Goal: Download file/media

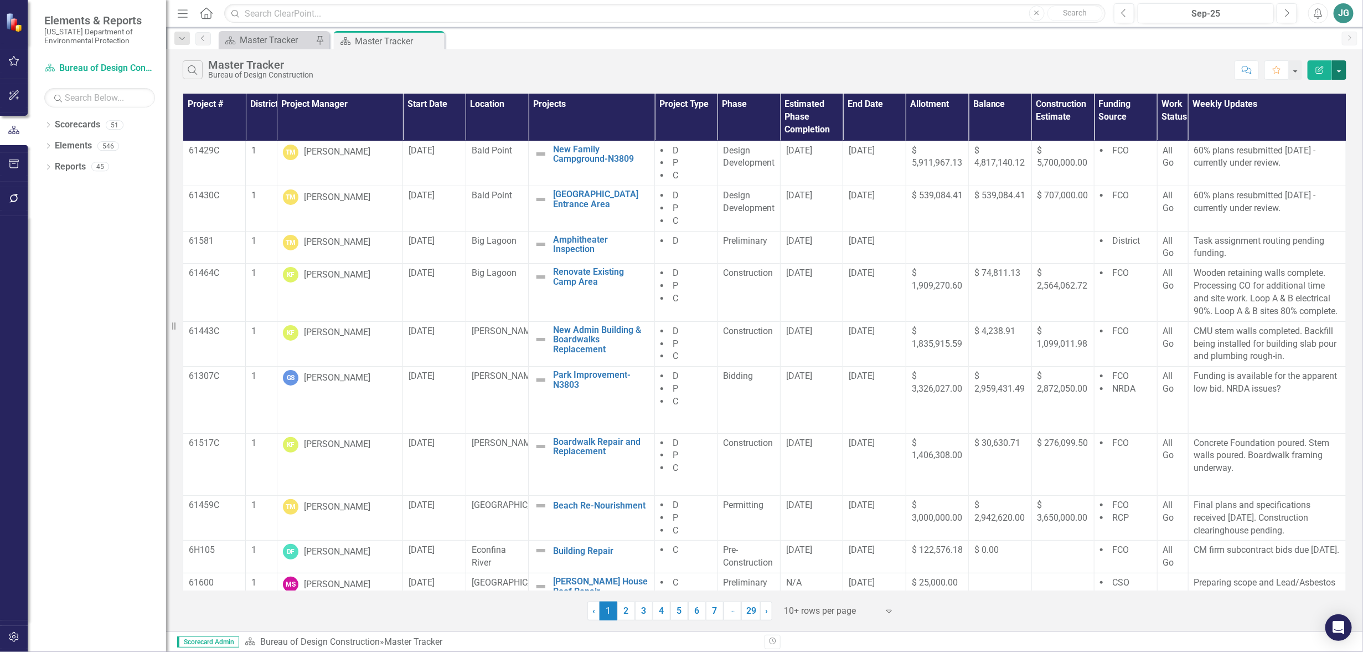
click at [1343, 70] on button "button" at bounding box center [1339, 69] width 14 height 19
click at [20, 64] on button "button" at bounding box center [14, 61] width 25 height 23
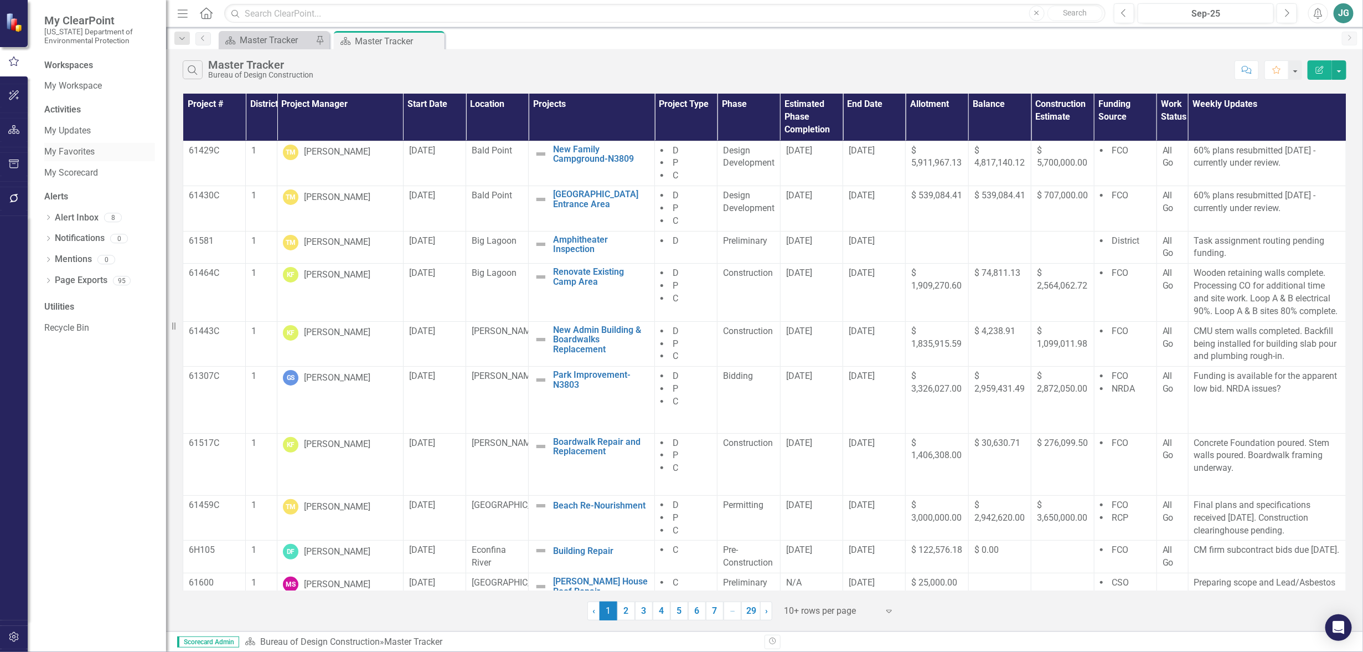
click at [74, 154] on link "My Favorites" at bounding box center [99, 152] width 111 height 13
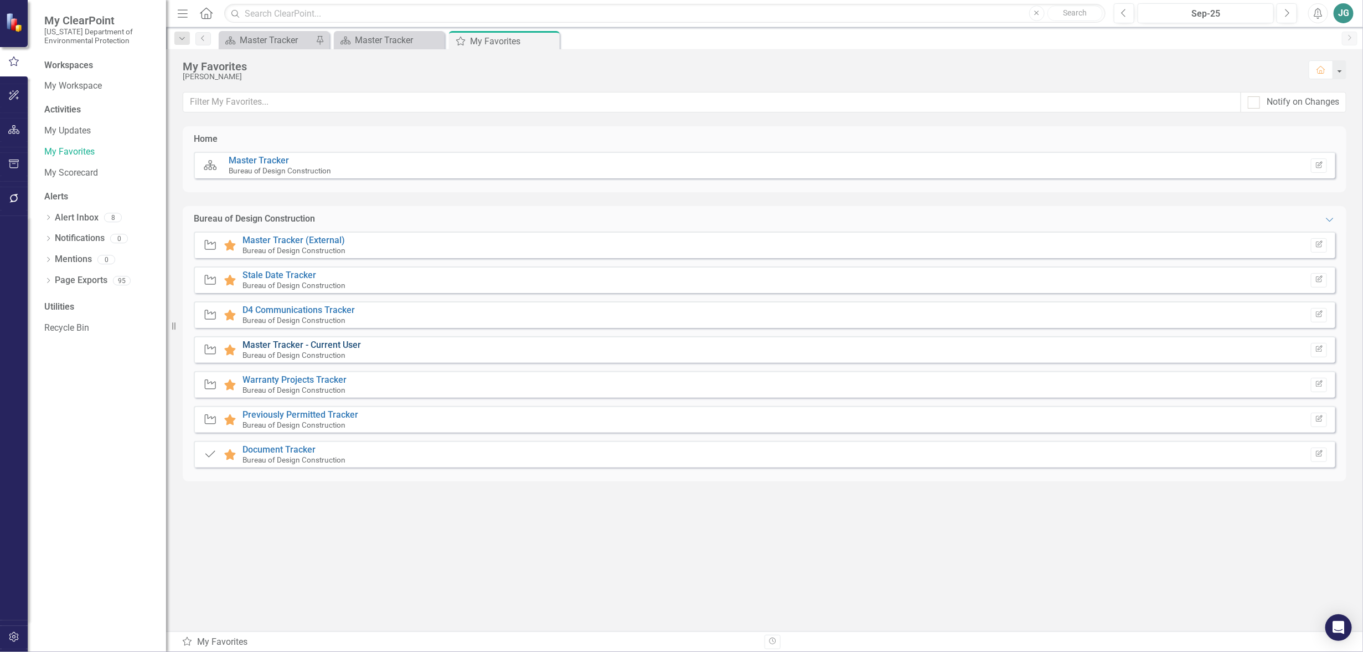
click at [305, 344] on link "Master Tracker - Current User" at bounding box center [302, 344] width 119 height 11
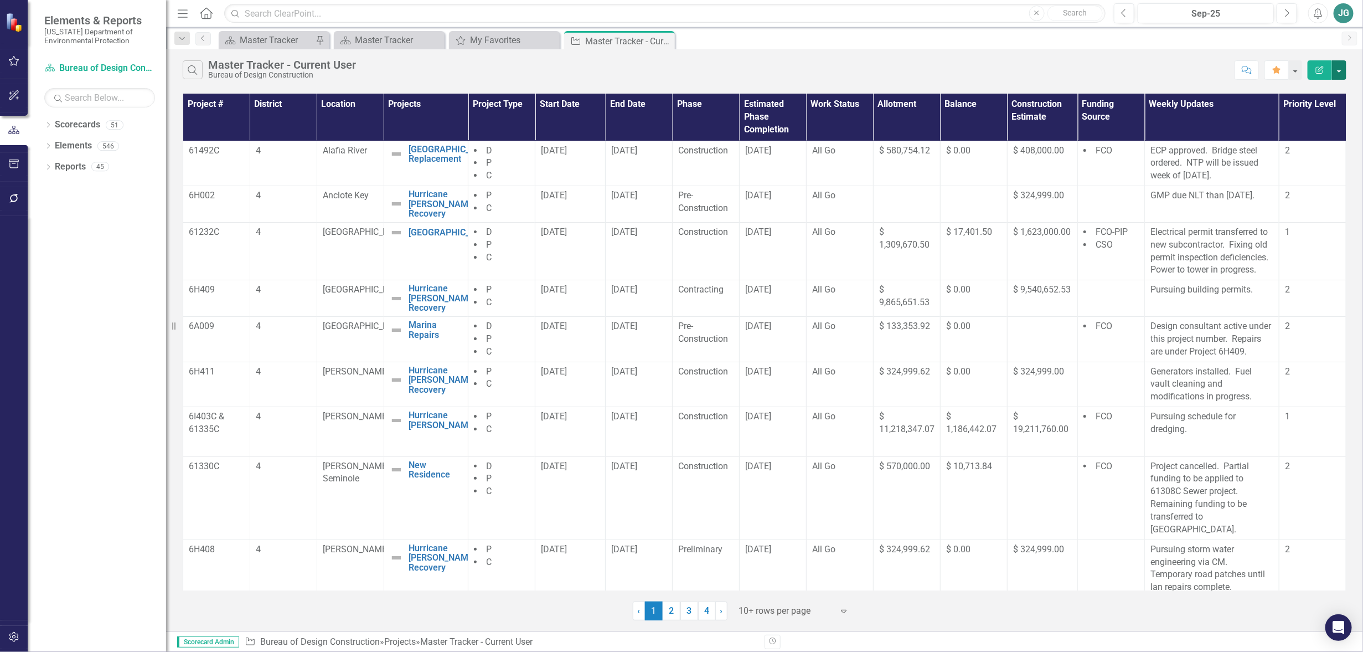
click at [1346, 73] on button "button" at bounding box center [1339, 69] width 14 height 19
click at [1286, 135] on link "Excel Export to Excel" at bounding box center [1302, 133] width 87 height 20
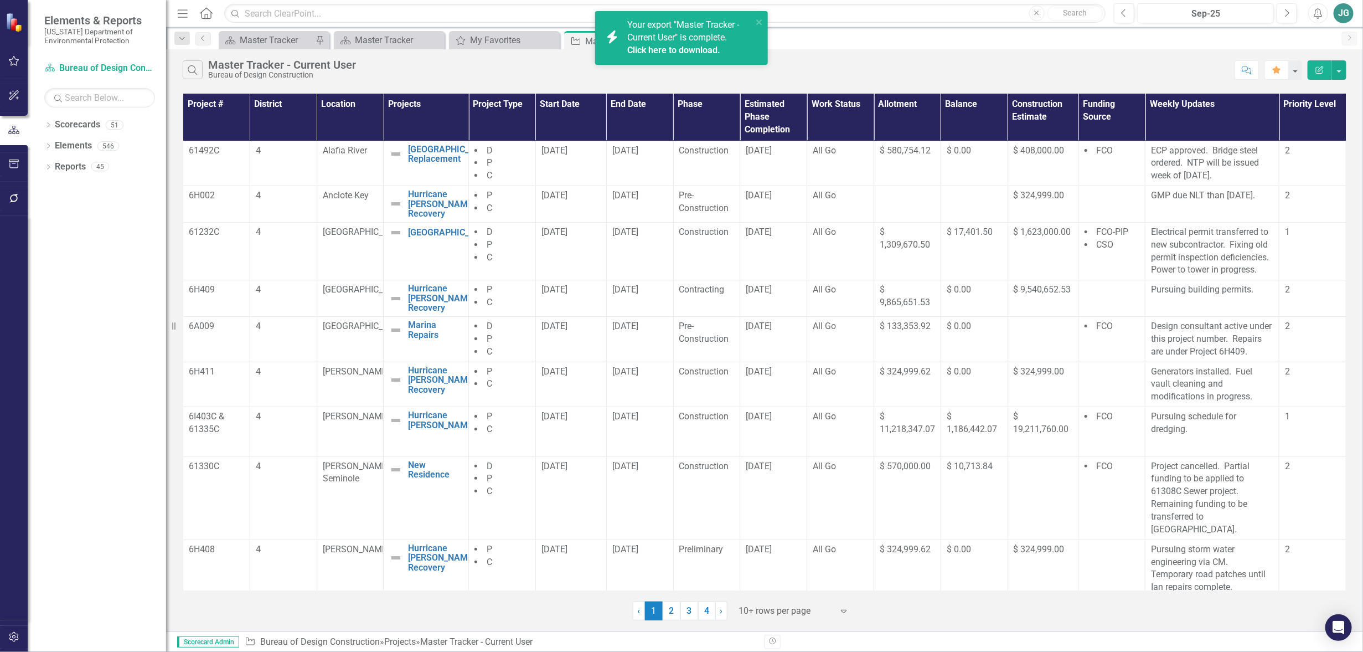
click at [685, 49] on link "Click here to download." at bounding box center [673, 50] width 93 height 11
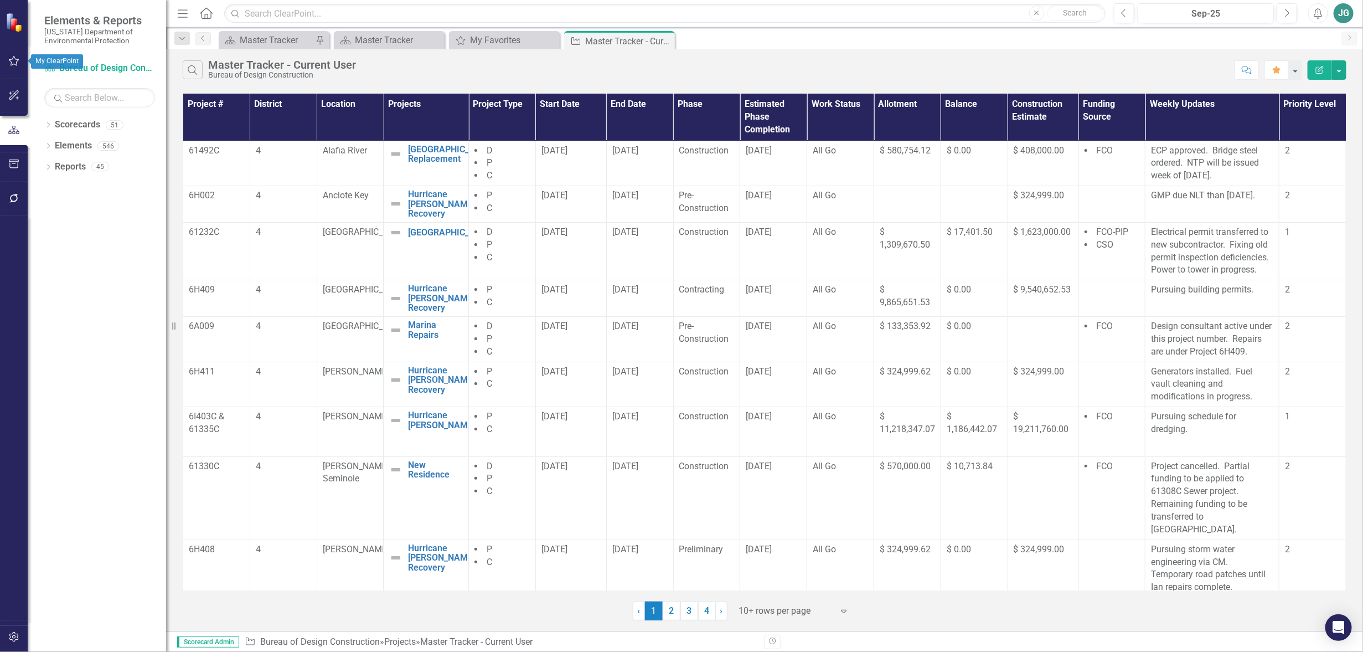
click at [15, 60] on icon "button" at bounding box center [14, 60] width 12 height 9
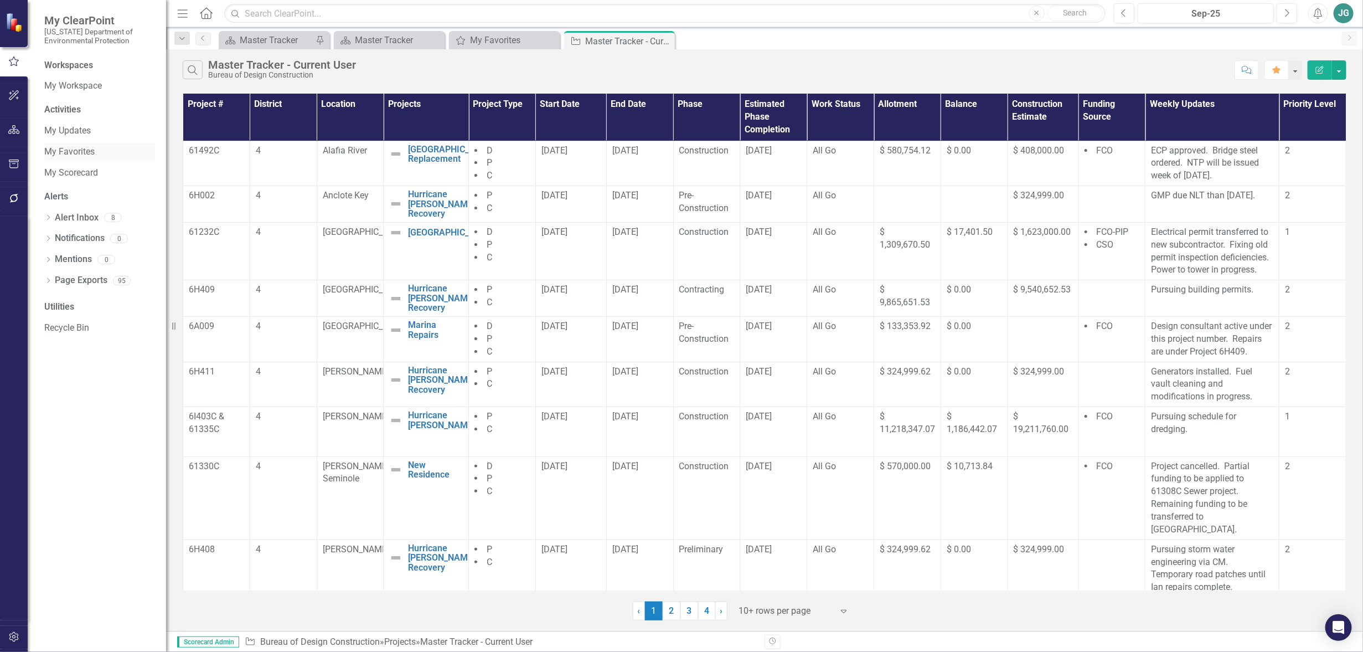
click at [59, 152] on link "My Favorites" at bounding box center [99, 152] width 111 height 13
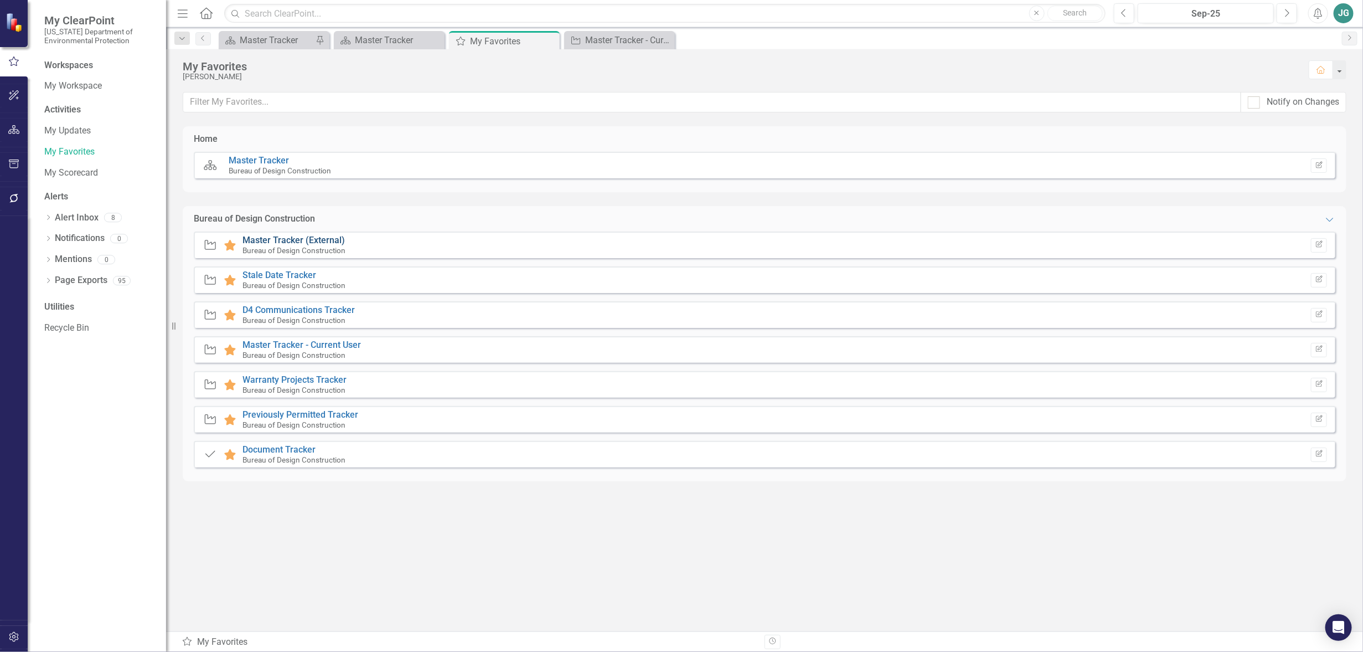
click at [274, 238] on link "Master Tracker (External)" at bounding box center [294, 240] width 102 height 11
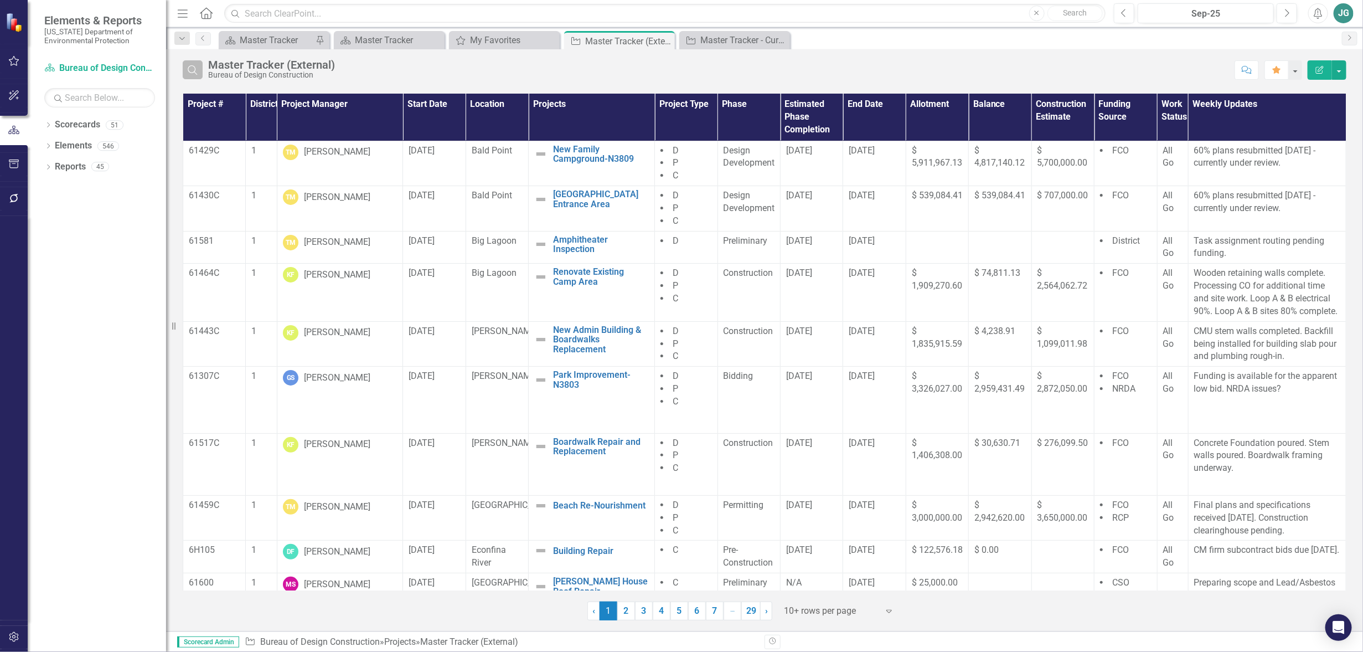
click at [188, 66] on icon "Search" at bounding box center [193, 70] width 12 height 10
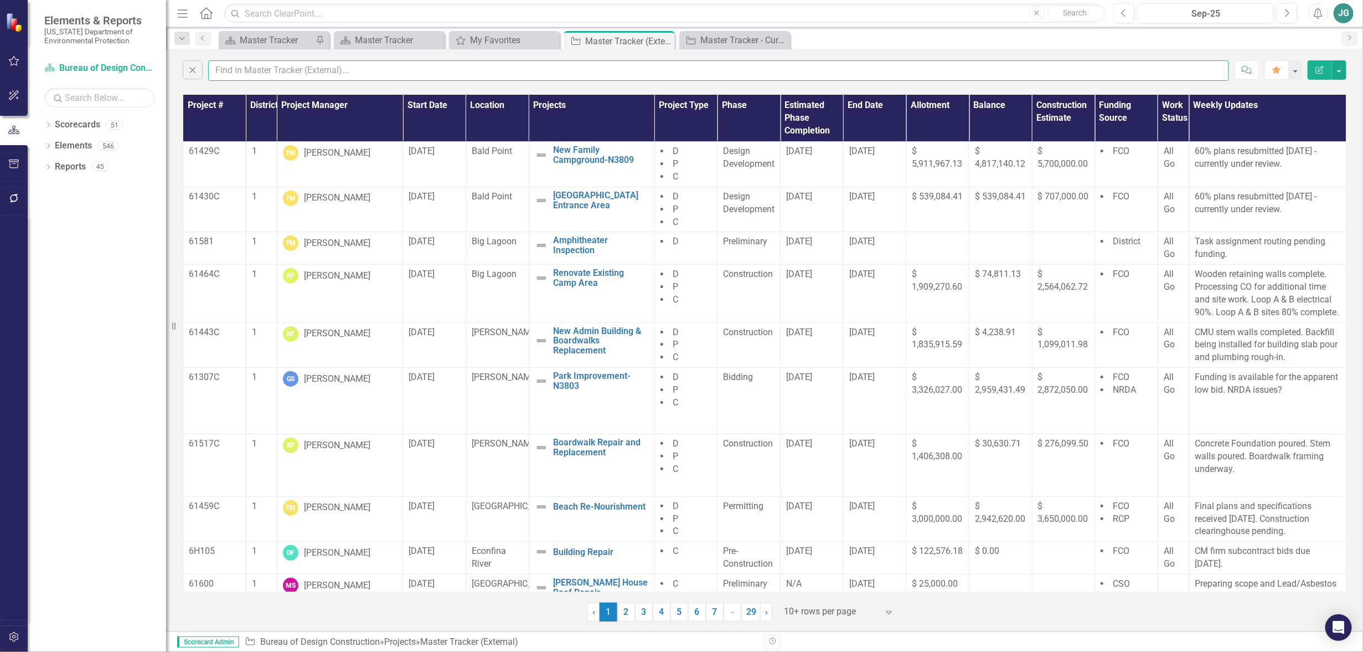
click at [266, 71] on input "text" at bounding box center [718, 70] width 1021 height 20
type input "gage"
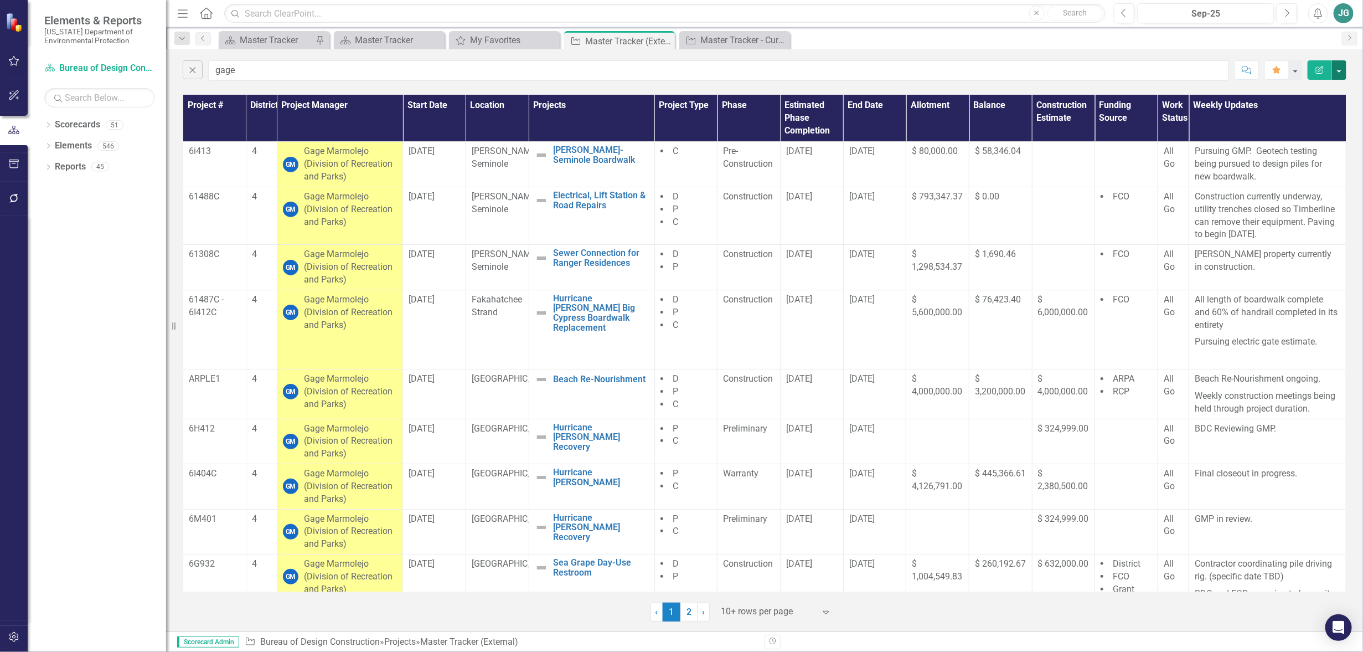
click at [1340, 70] on button "button" at bounding box center [1339, 69] width 14 height 19
click at [1310, 133] on link "Excel Export to Excel" at bounding box center [1302, 133] width 87 height 20
click at [438, 39] on icon "Close" at bounding box center [434, 40] width 11 height 9
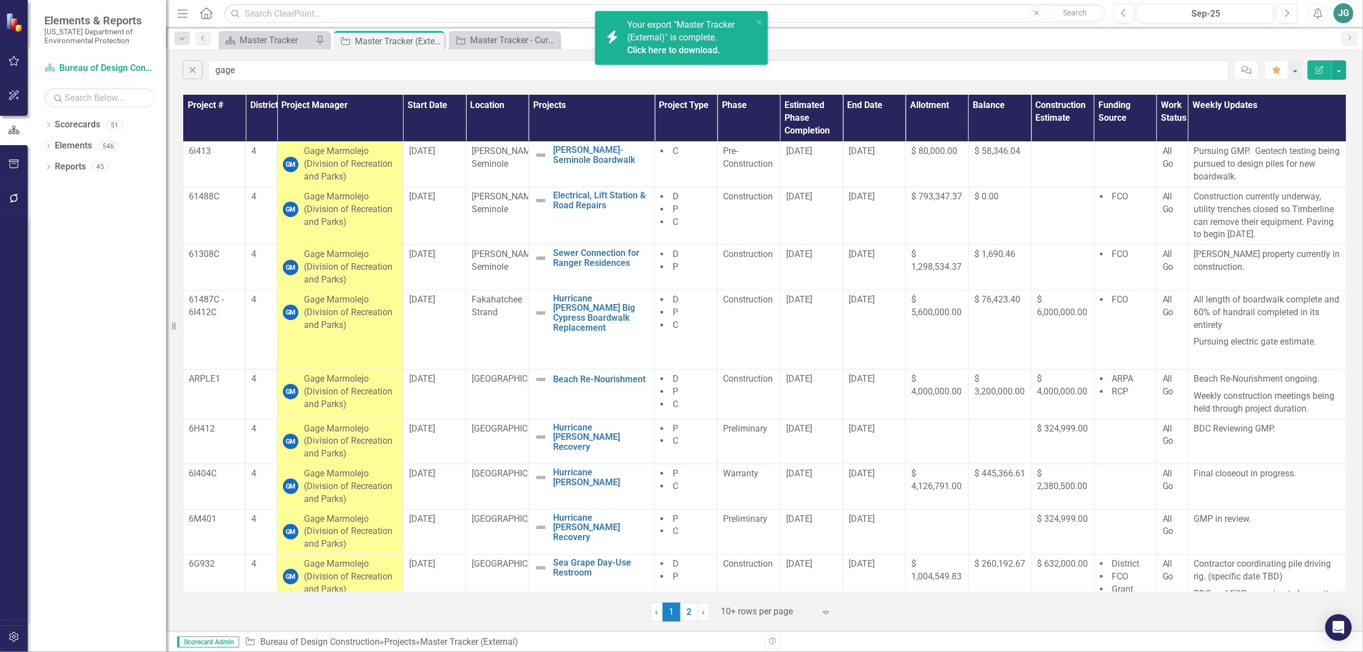
click at [668, 30] on div "Your export "Master Tracker (External)" is complete. Click here to download." at bounding box center [689, 38] width 125 height 38
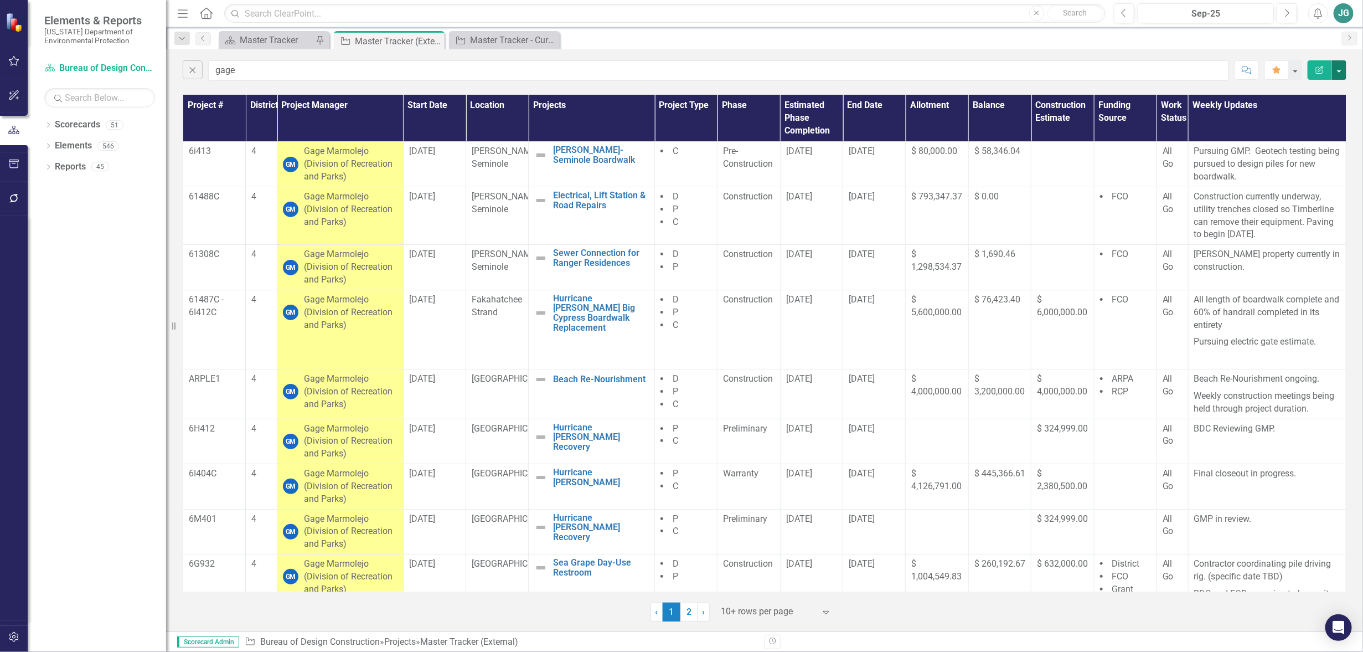
click at [1339, 71] on button "button" at bounding box center [1339, 69] width 14 height 19
click at [1302, 137] on link "Excel Export to Excel" at bounding box center [1302, 133] width 87 height 20
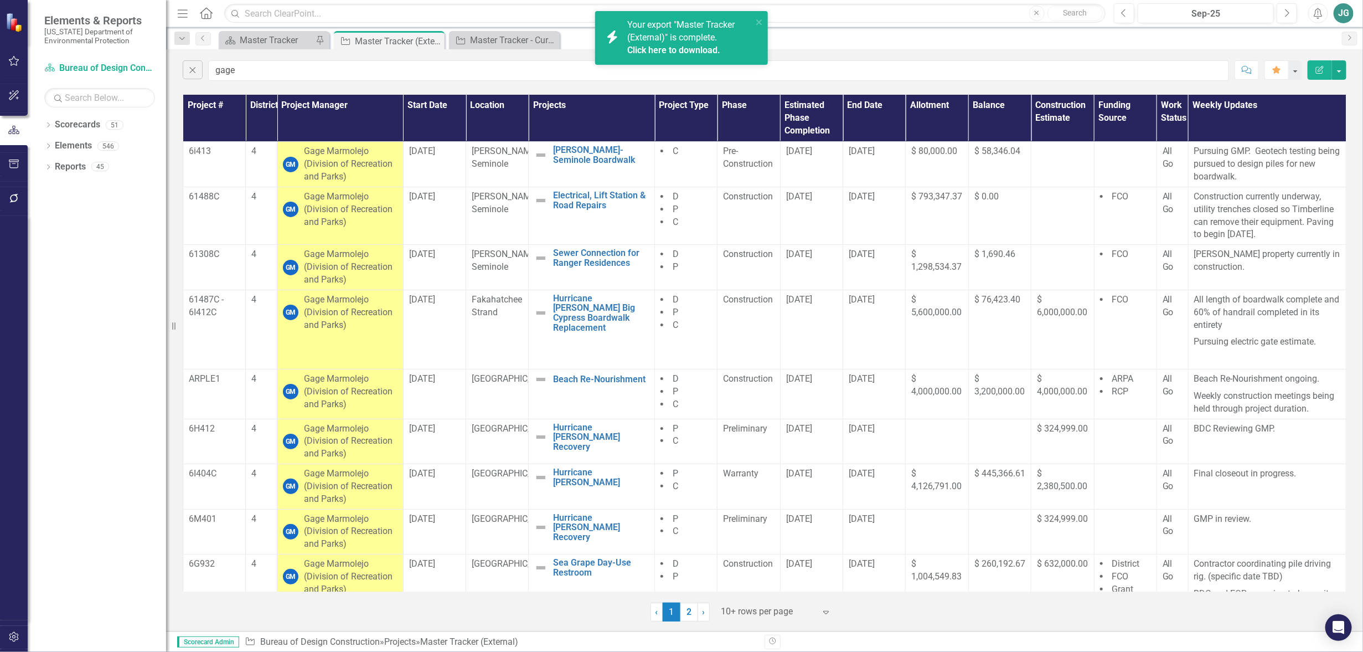
click at [681, 33] on span "Your export "Master Tracker (External)" is complete. Click here to download." at bounding box center [688, 38] width 122 height 38
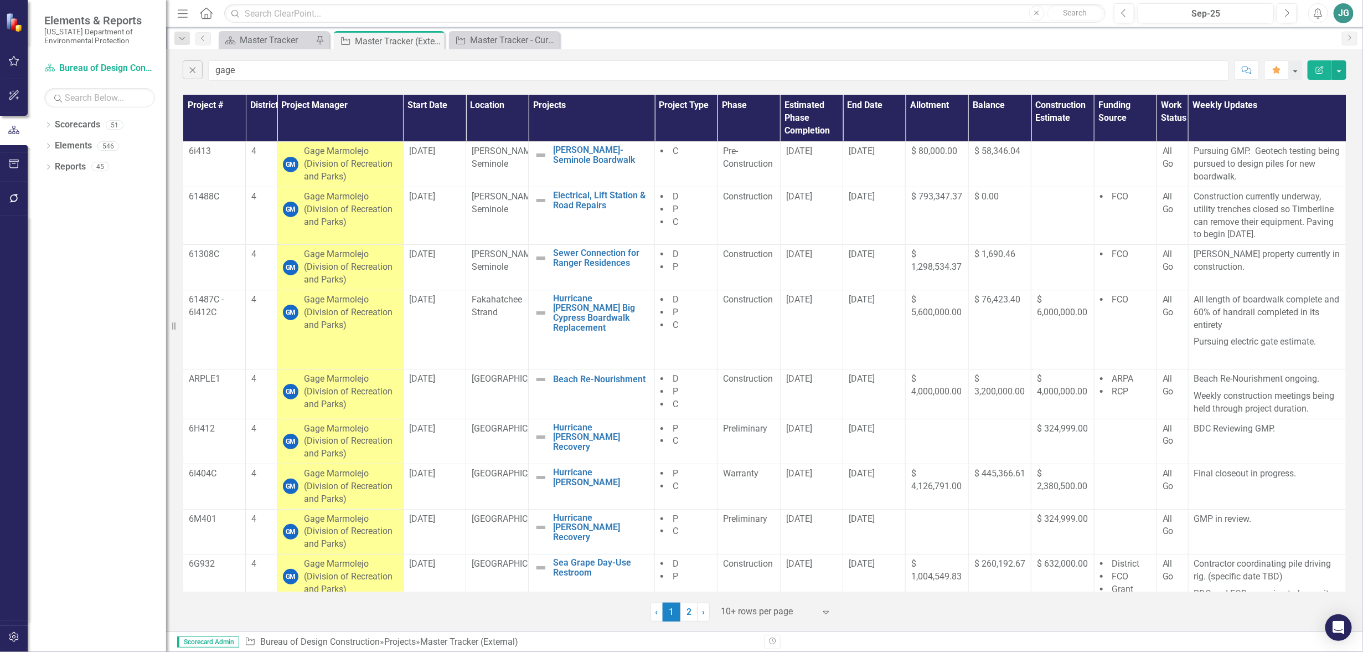
click at [926, 36] on div "Scorecard Master Tracker Pin Project Master Tracker (External) Pin Close Projec…" at bounding box center [777, 40] width 1120 height 18
click at [1321, 17] on icon "Alerts" at bounding box center [1318, 13] width 12 height 11
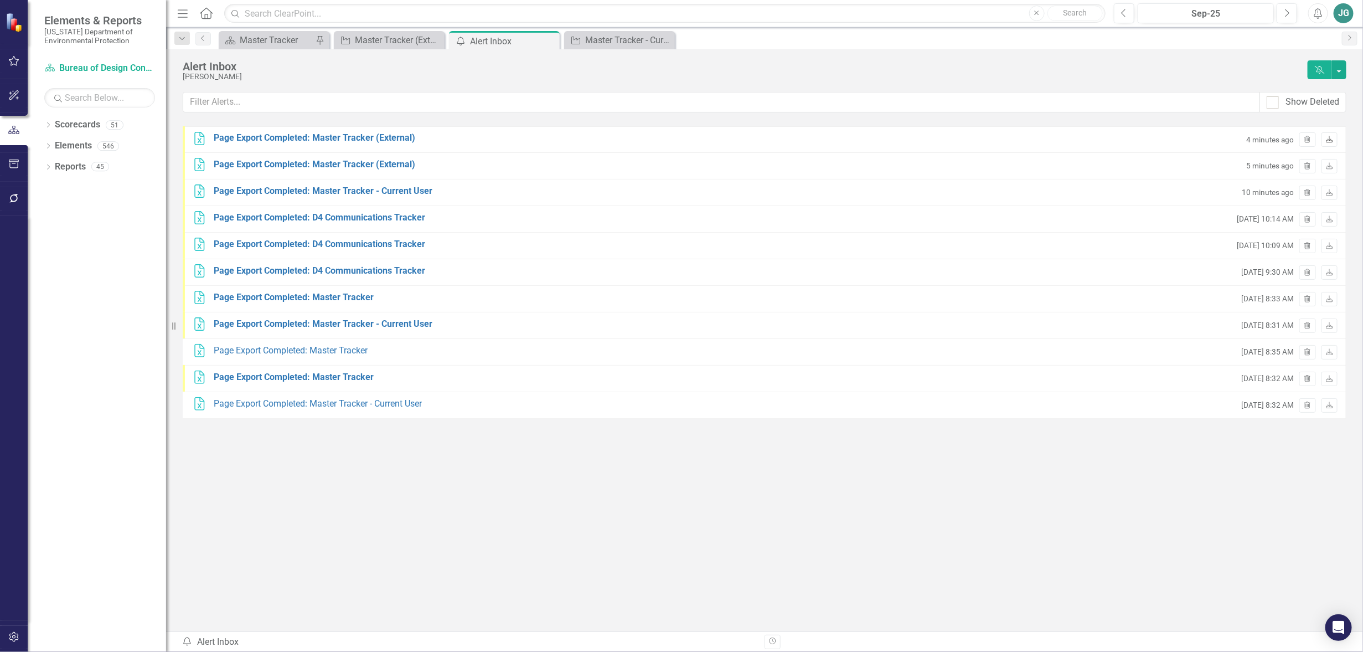
click at [1330, 140] on icon "Download" at bounding box center [1330, 140] width 8 height 7
click at [14, 65] on button "button" at bounding box center [14, 61] width 25 height 23
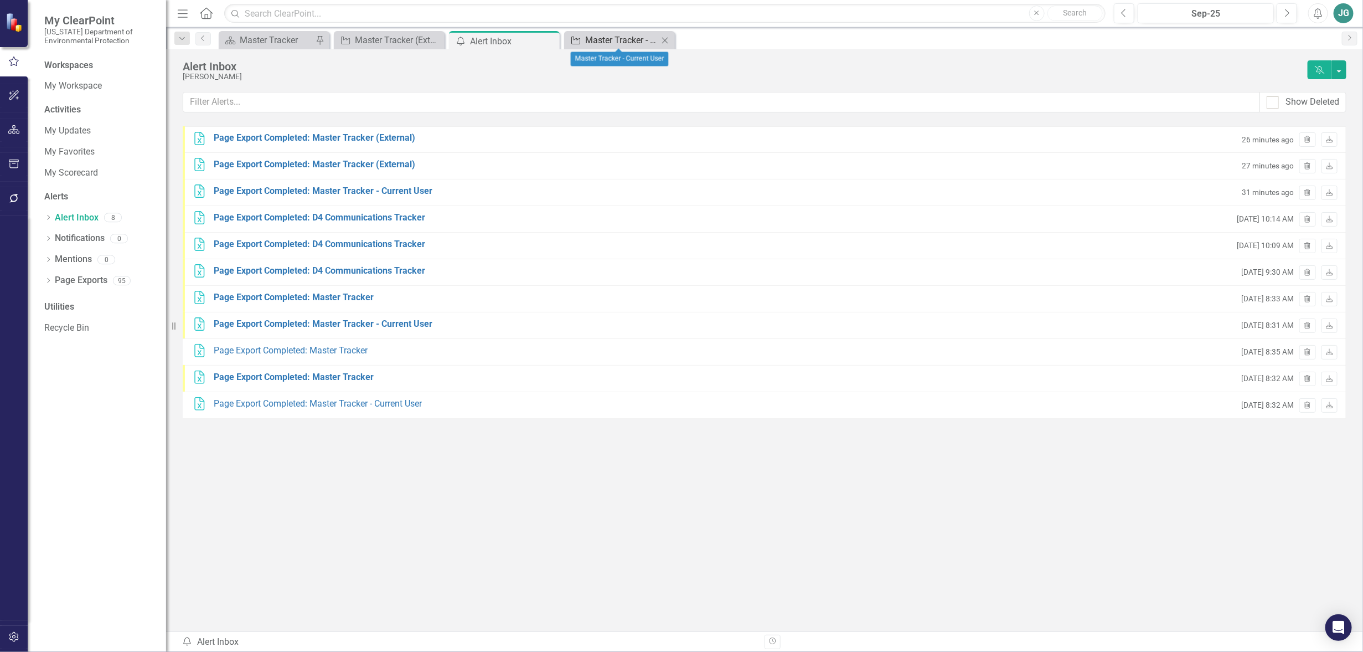
click at [631, 44] on div "Master Tracker - Current User" at bounding box center [621, 40] width 73 height 14
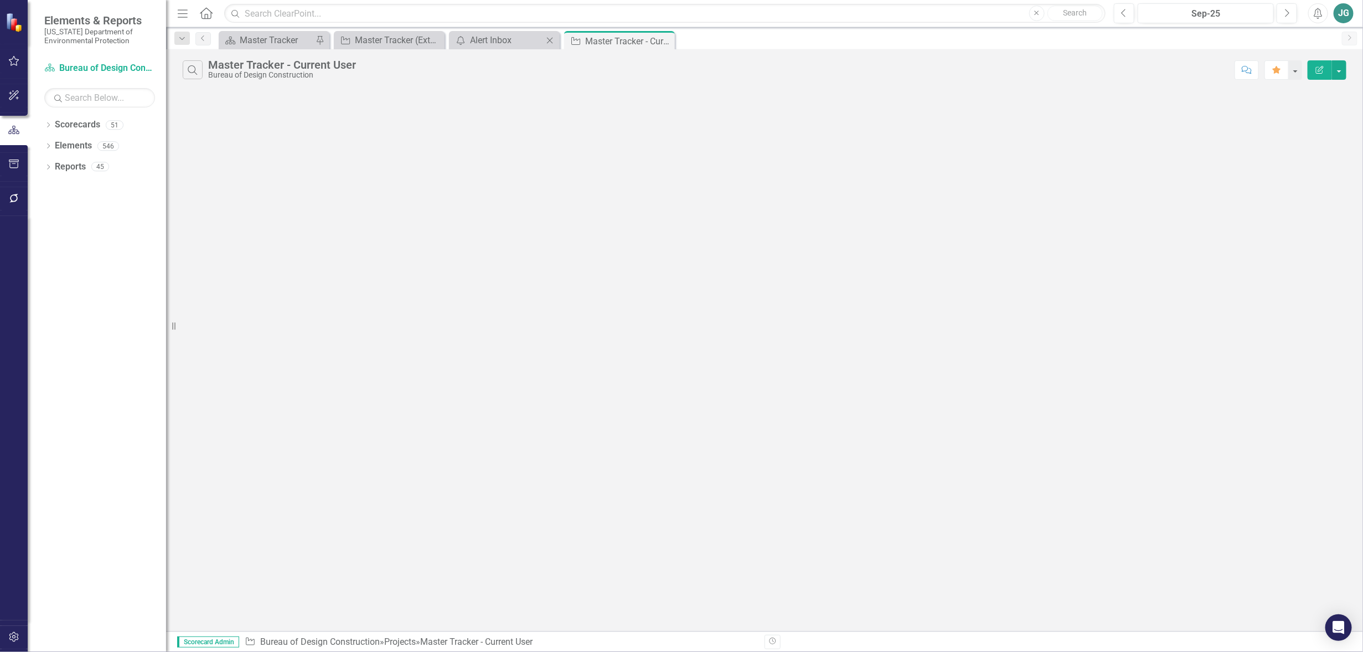
click at [549, 40] on icon at bounding box center [550, 40] width 6 height 6
click at [194, 73] on icon "Search" at bounding box center [193, 70] width 12 height 10
